Goal: Information Seeking & Learning: Learn about a topic

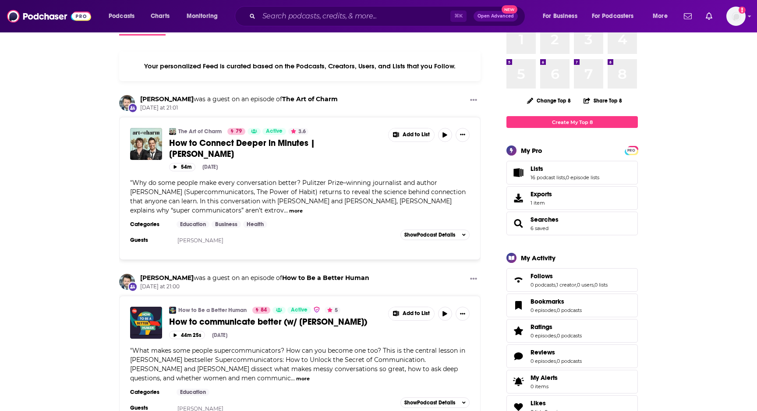
scroll to position [46, 0]
click at [218, 316] on span "How to communicate better (w/ [PERSON_NAME])" at bounding box center [268, 321] width 198 height 11
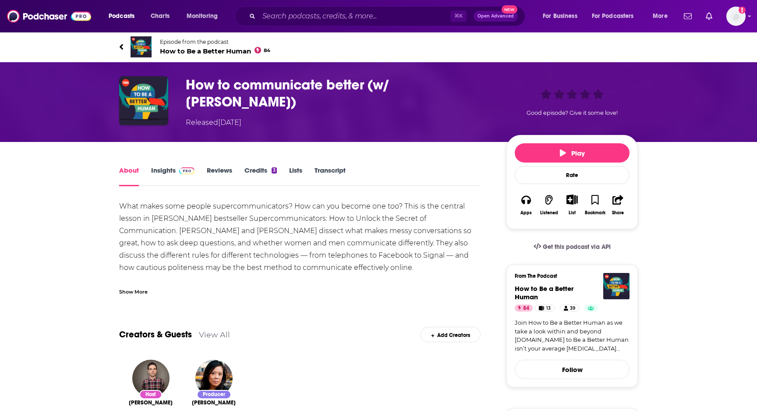
click at [219, 49] on span "How to Be a Better Human 84" at bounding box center [215, 51] width 110 height 8
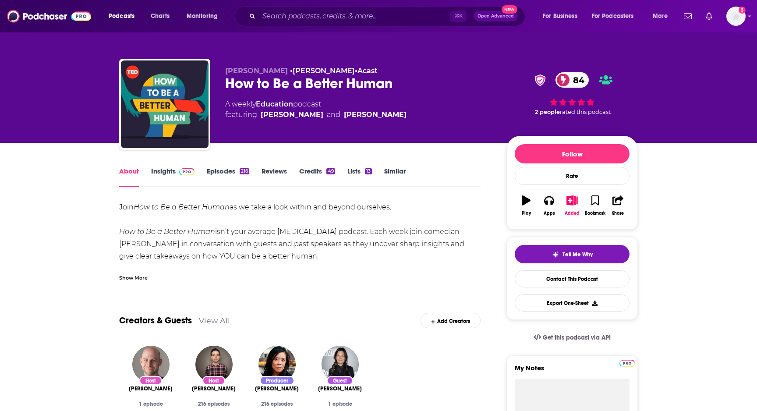
click at [164, 168] on link "Insights" at bounding box center [172, 177] width 43 height 20
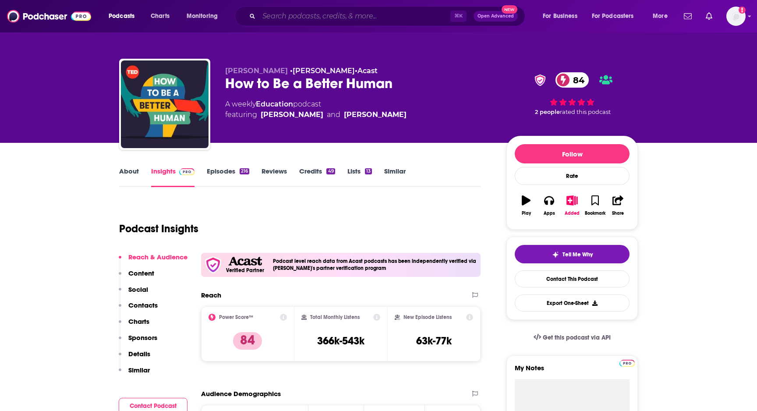
click at [290, 18] on input "Search podcasts, credits, & more..." at bounding box center [354, 16] width 191 height 14
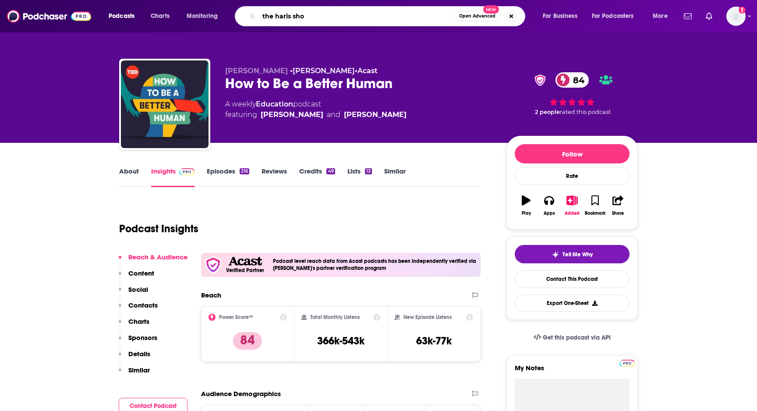
type input "the haris show"
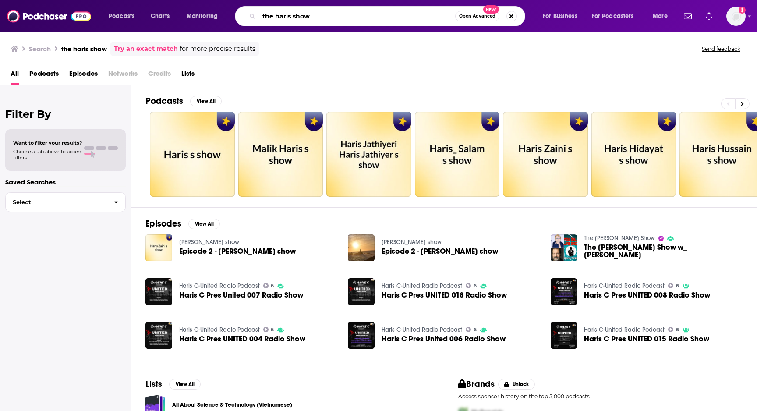
click at [320, 17] on input "the haris show" at bounding box center [357, 16] width 196 height 14
type input "[PERSON_NAME]"
